Goal: Task Accomplishment & Management: Manage account settings

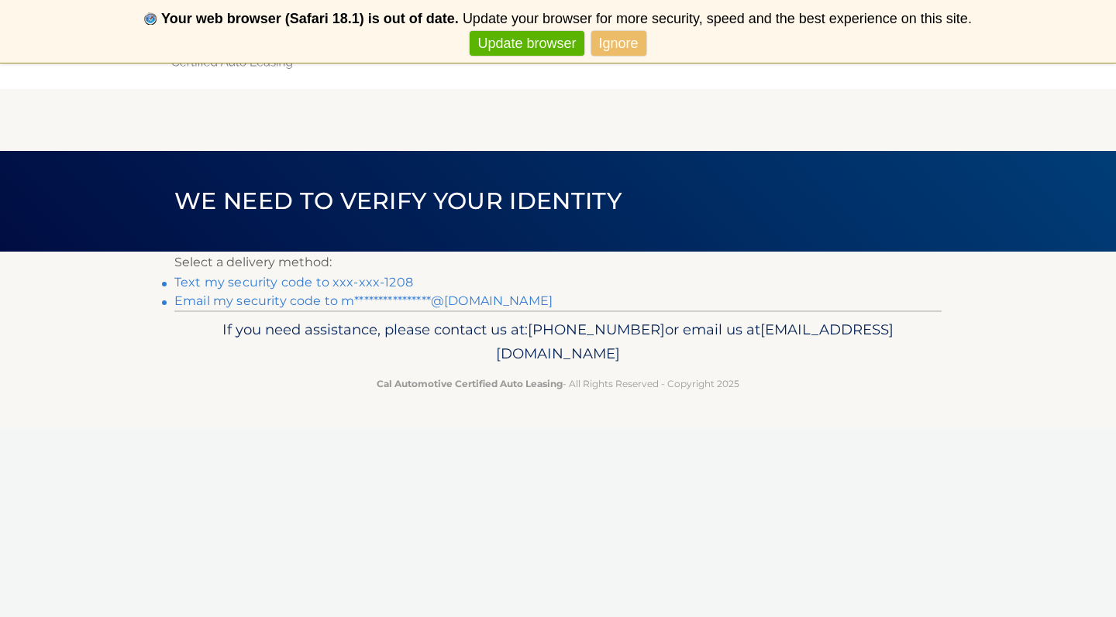
click at [335, 285] on link "Text my security code to xxx-xxx-1208" at bounding box center [293, 282] width 239 height 15
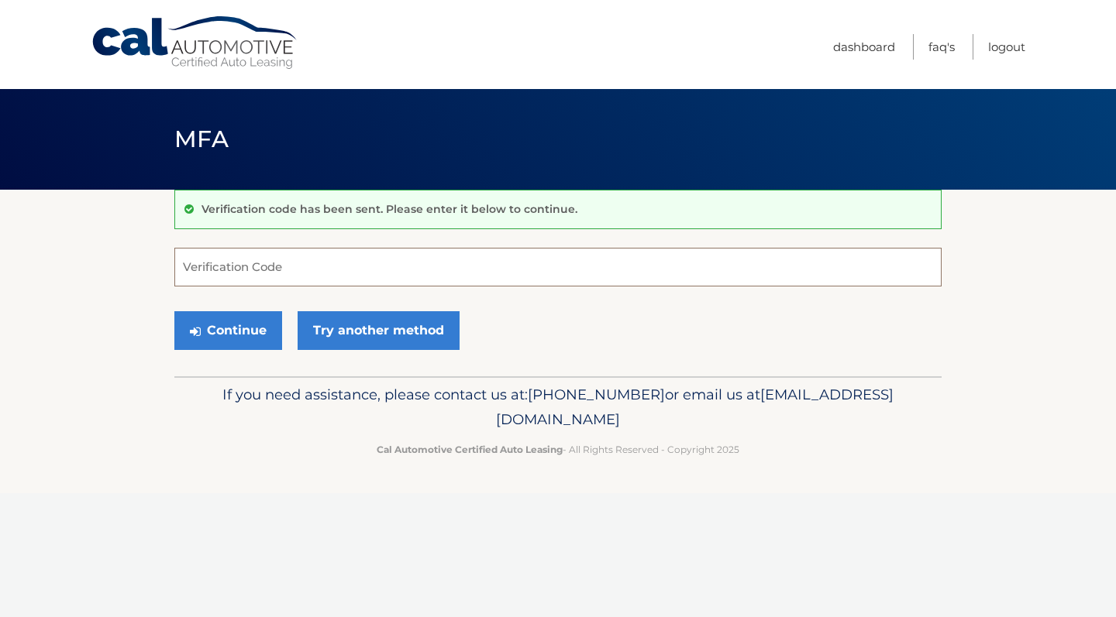
click at [257, 271] on input "Verification Code" at bounding box center [557, 267] width 767 height 39
type input "246999"
click at [239, 332] on button "Continue" at bounding box center [228, 330] width 108 height 39
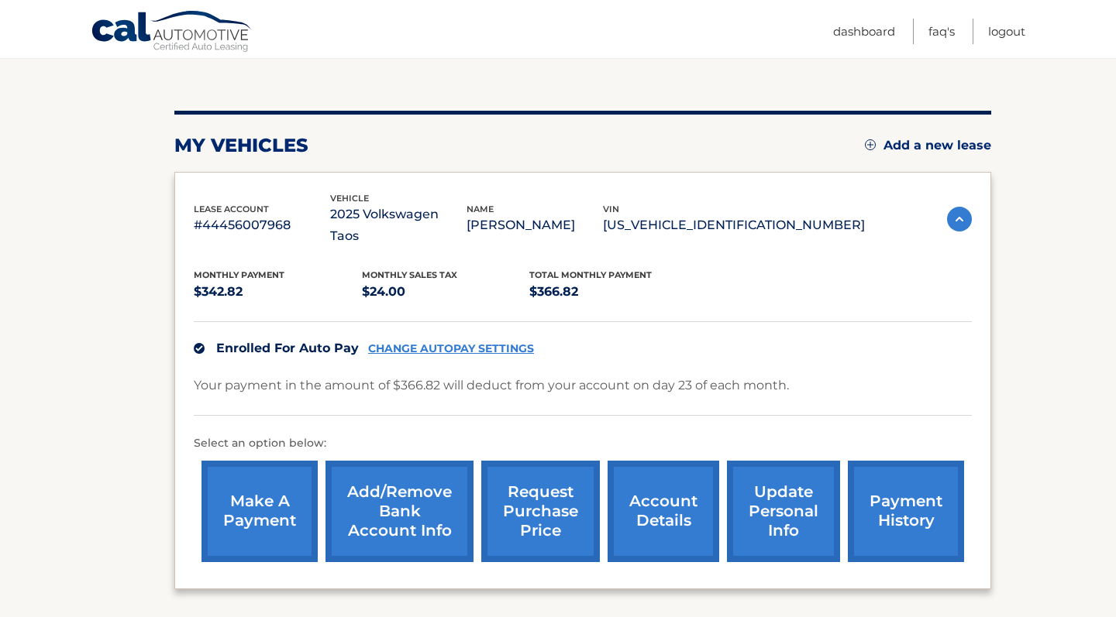
scroll to position [150, 0]
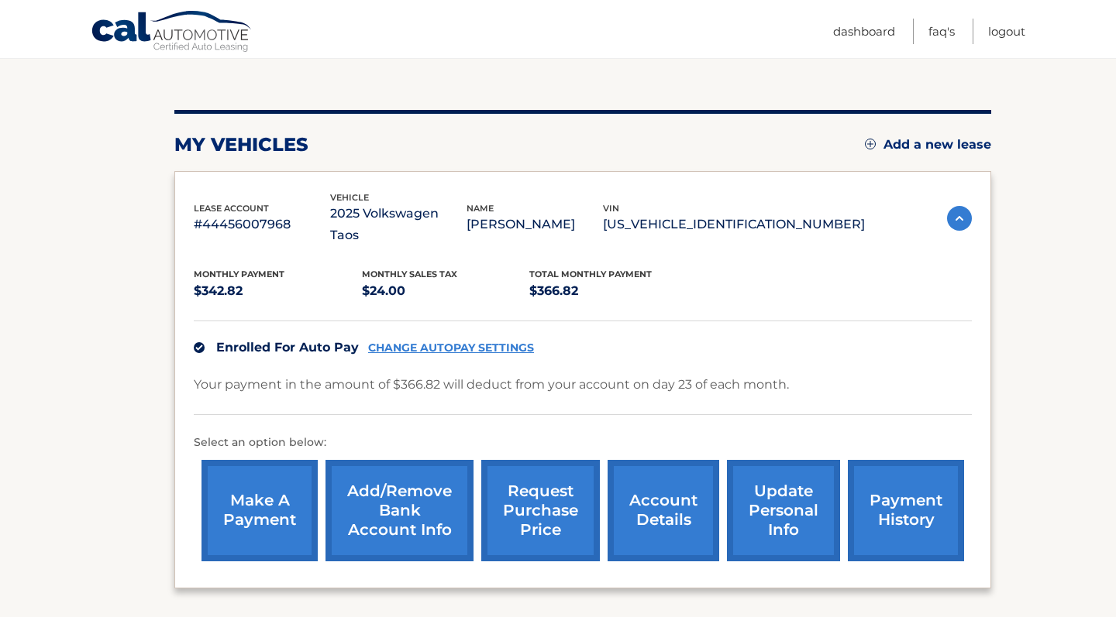
click at [450, 342] on link "CHANGE AUTOPAY SETTINGS" at bounding box center [451, 348] width 166 height 13
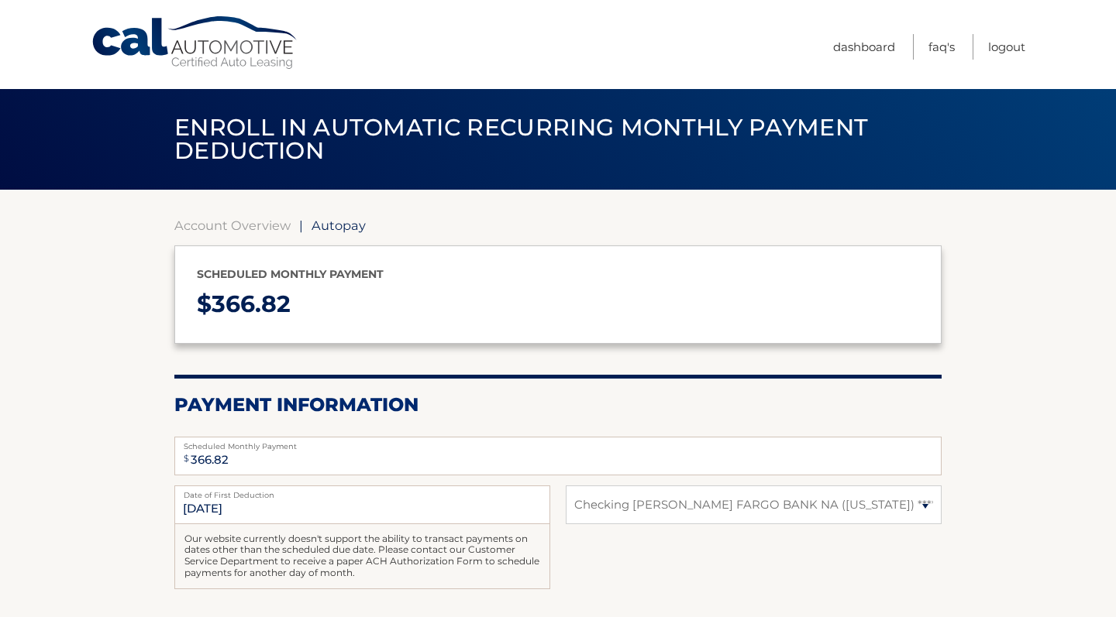
select select "N2VmNjI4ZmEtNmQyOS00MjIxLTkwMDgtNTFjNjkxZTk1ZDZi"
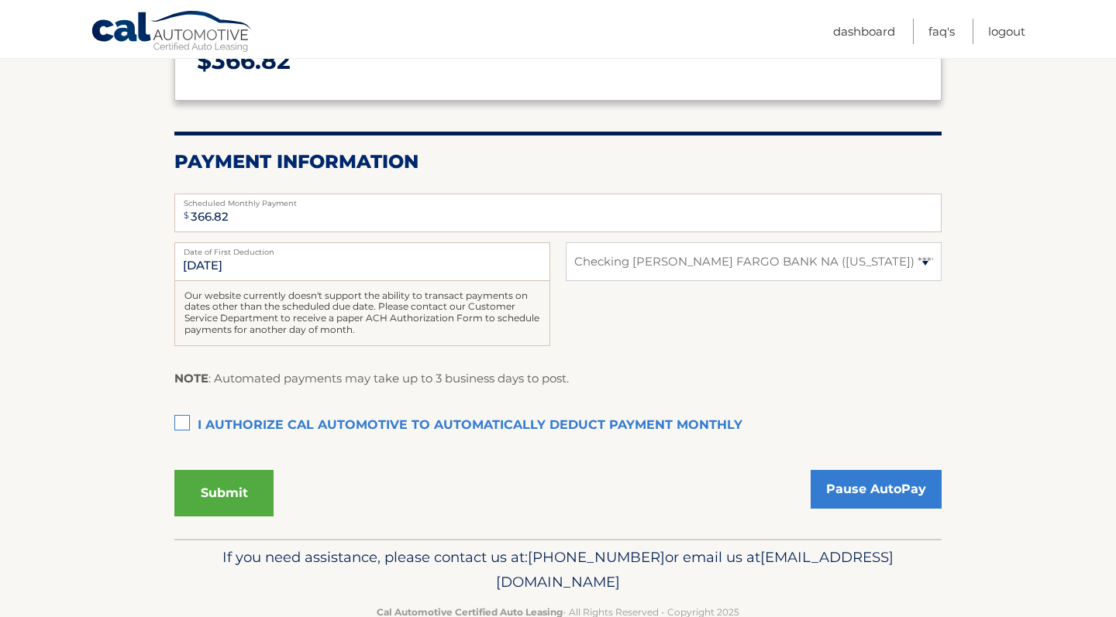
scroll to position [248, 0]
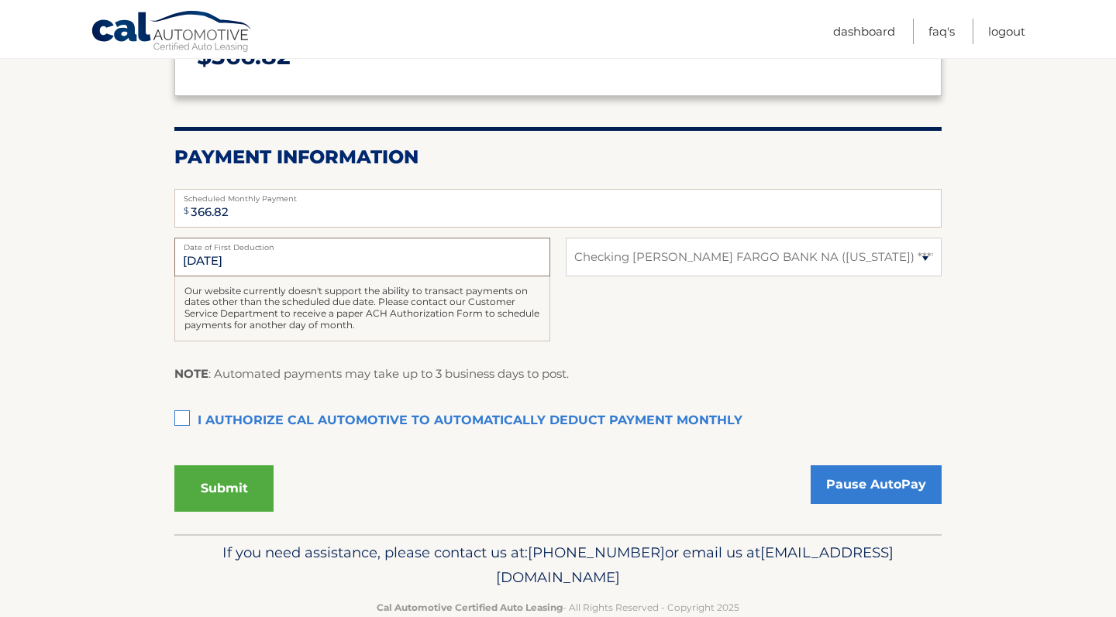
click at [295, 266] on input "10/23/2025" at bounding box center [362, 257] width 376 height 39
click at [232, 253] on input "10/23/2025" at bounding box center [362, 257] width 376 height 39
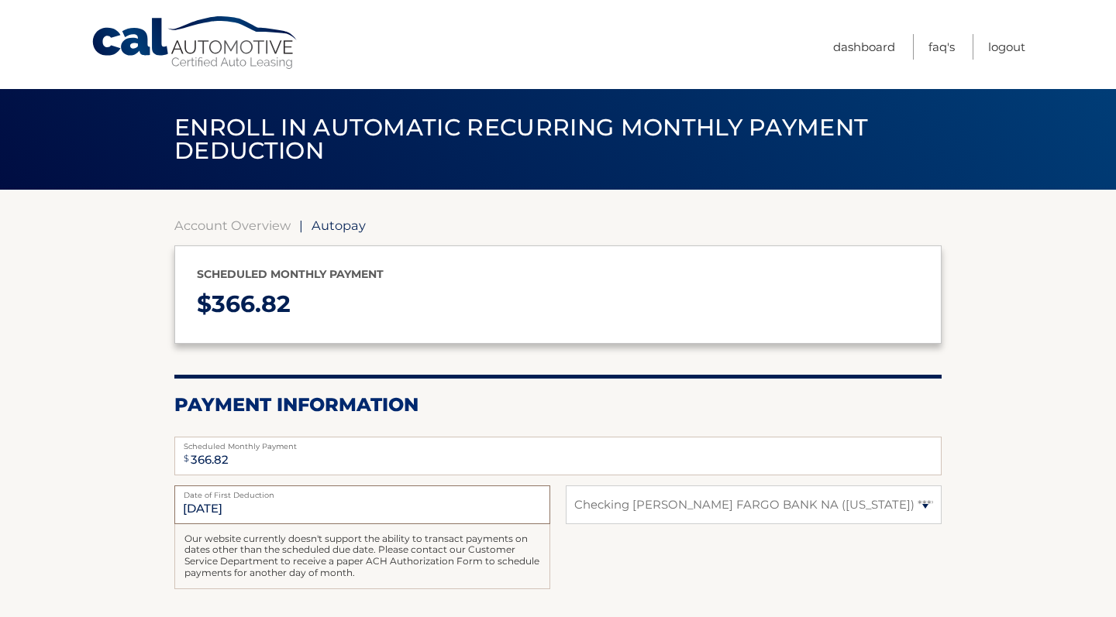
scroll to position [0, 0]
click at [247, 229] on link "Account Overview" at bounding box center [232, 225] width 116 height 15
